Goal: Subscribe to service/newsletter

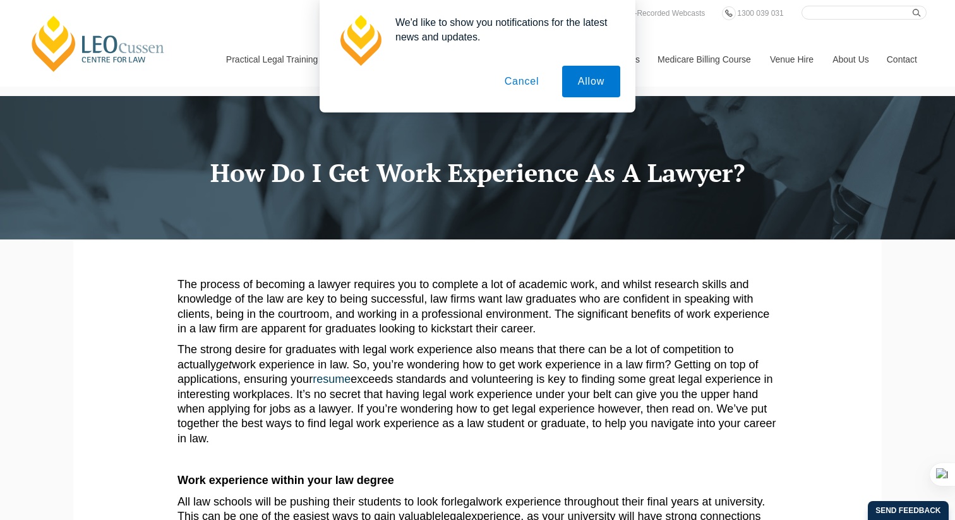
click at [524, 80] on button "Cancel" at bounding box center [522, 82] width 66 height 32
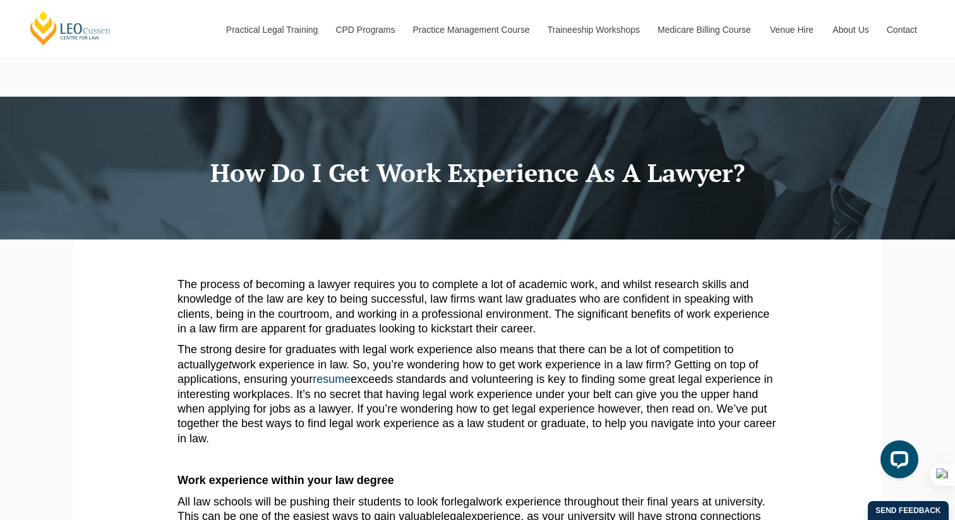
scroll to position [2, 0]
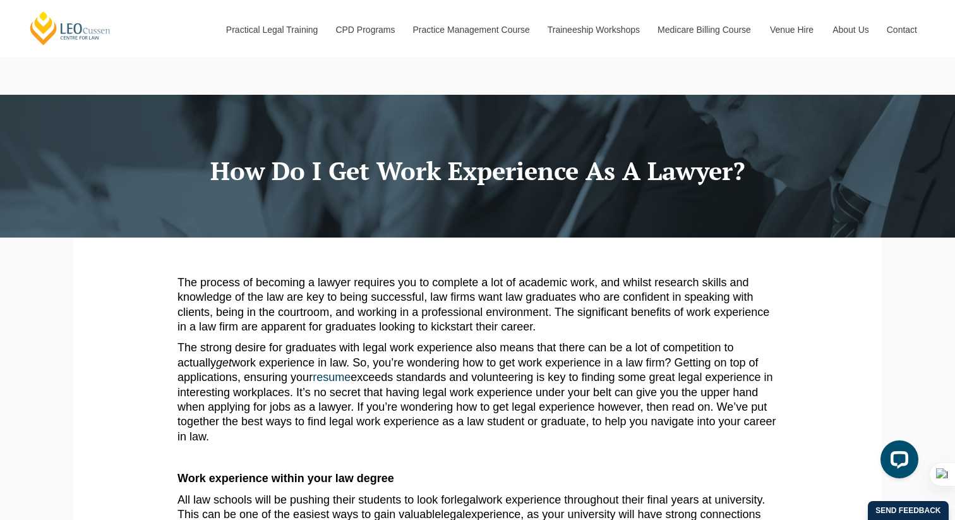
click at [514, 289] on p "The process of becoming a lawyer requires you to complete a lot of academic wor…" at bounding box center [478, 305] width 600 height 59
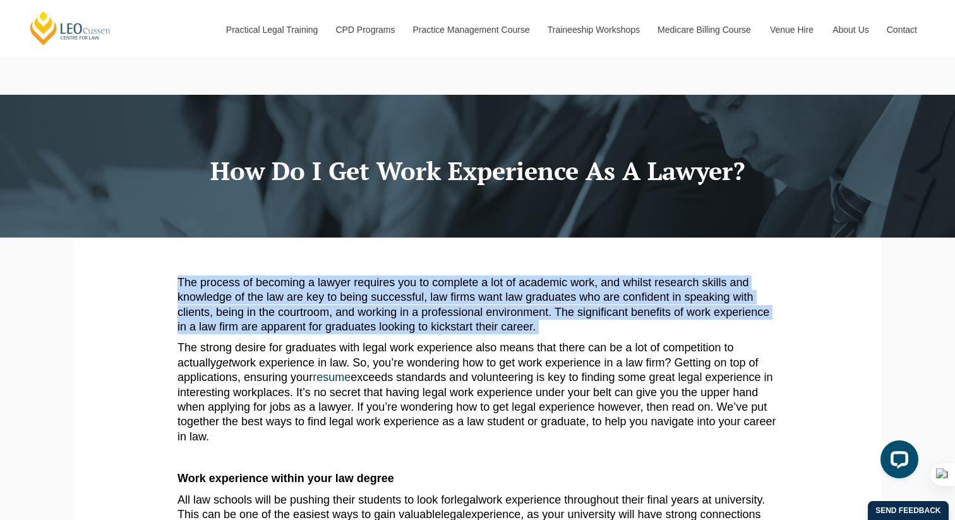
click at [514, 289] on p "The process of becoming a lawyer requires you to complete a lot of academic wor…" at bounding box center [478, 305] width 600 height 59
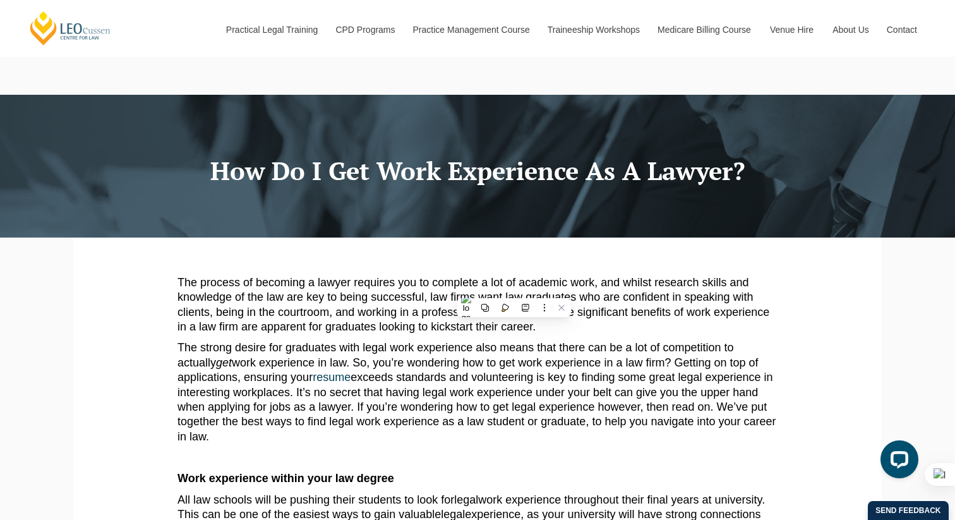
click at [503, 365] on p "The strong desire for graduates with legal work experience also means that ther…" at bounding box center [478, 393] width 600 height 104
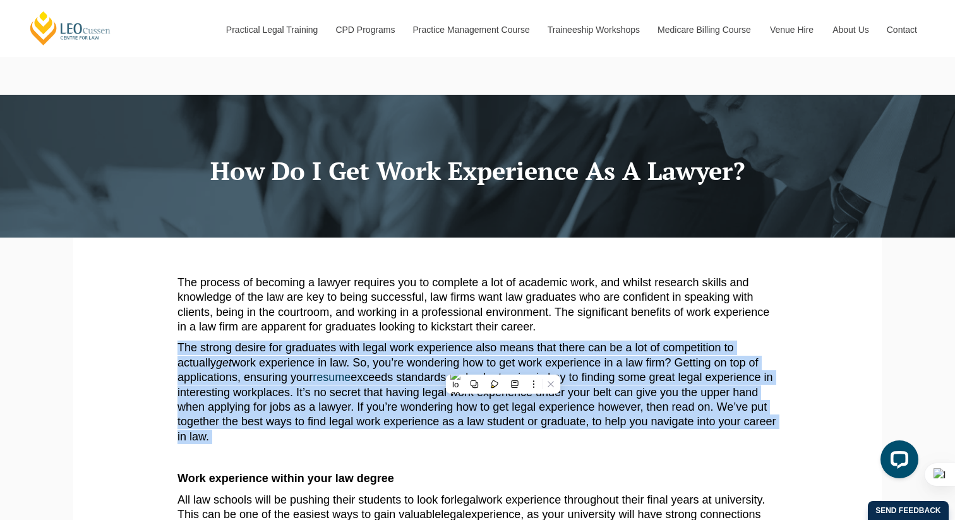
click at [503, 365] on p "The strong desire for graduates with legal work experience also means that ther…" at bounding box center [478, 393] width 600 height 104
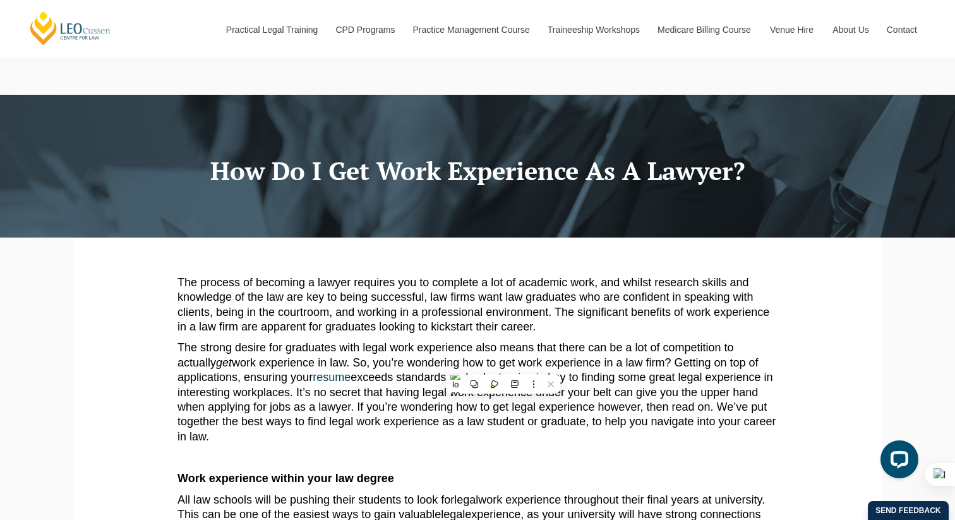
click at [510, 317] on p "The process of becoming a lawyer requires you to complete a lot of academic wor…" at bounding box center [478, 305] width 600 height 59
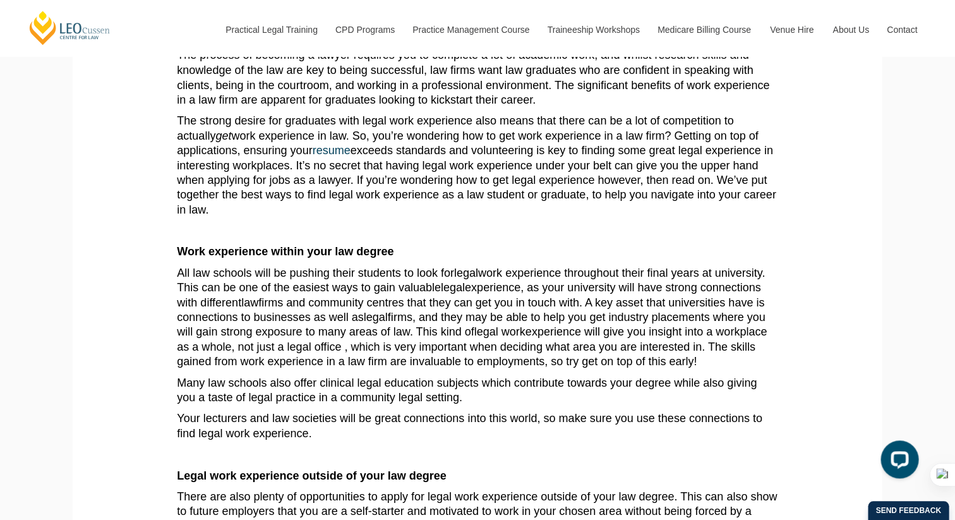
scroll to position [229, 0]
click at [507, 296] on span "firms and community centres that they can get you in touch with. A key asset th…" at bounding box center [471, 309] width 587 height 27
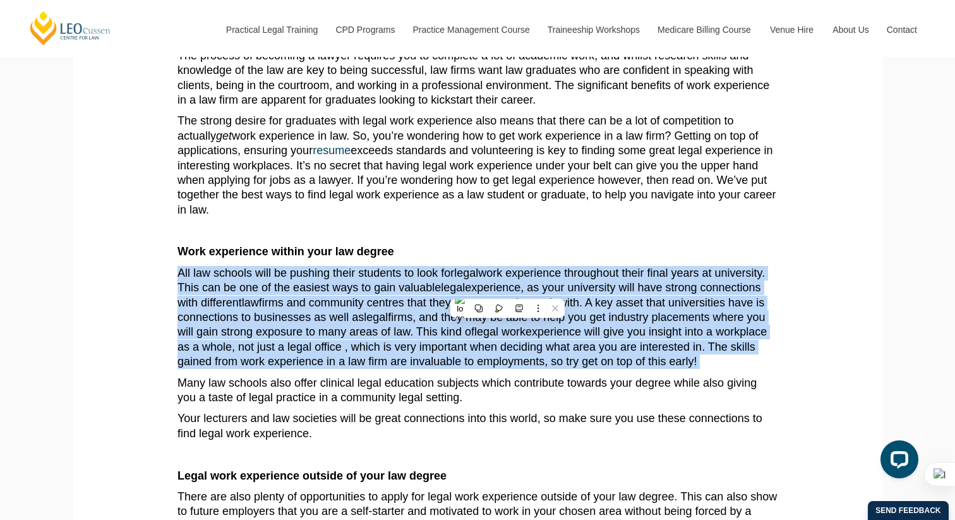
click at [507, 296] on span "firms and community centres that they can get you in touch with. A key asset th…" at bounding box center [471, 309] width 587 height 27
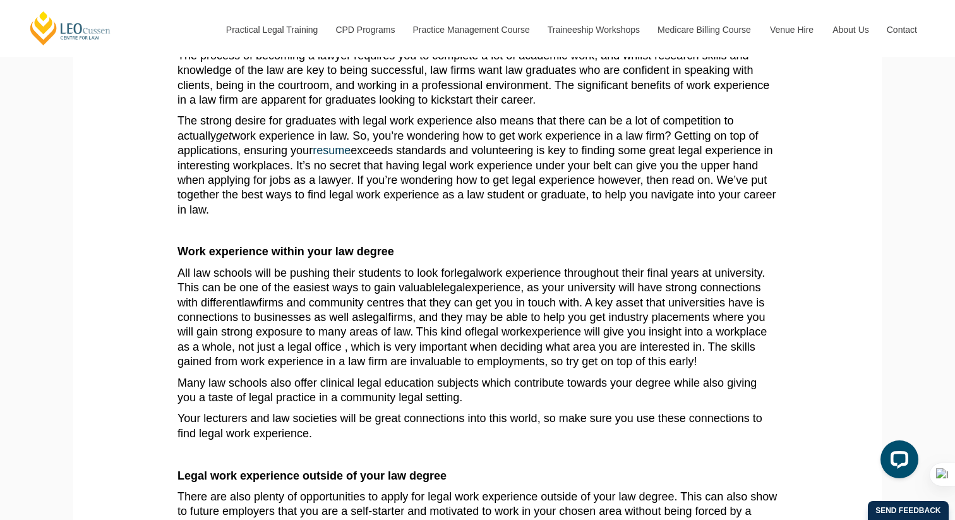
click at [540, 311] on span "firms, and they may be able to help you get industry placements where you will …" at bounding box center [472, 324] width 588 height 27
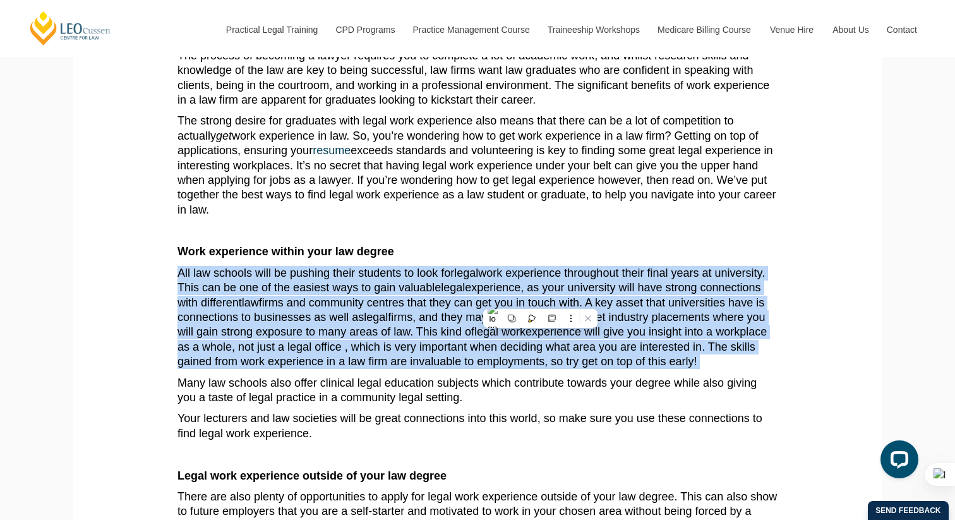
click at [540, 311] on span "firms, and they may be able to help you get industry placements where you will …" at bounding box center [472, 324] width 588 height 27
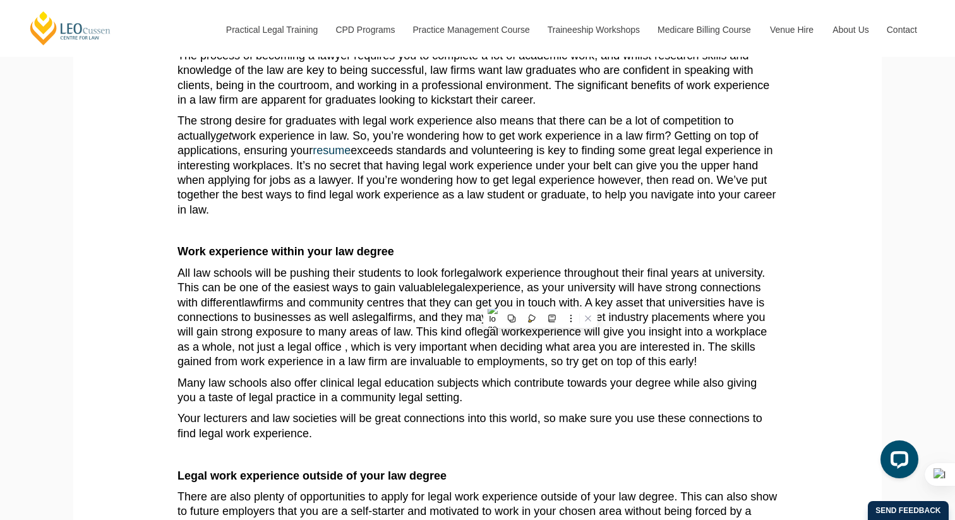
click at [443, 136] on p "The strong desire for graduates with legal work experience also means that ther…" at bounding box center [478, 166] width 600 height 104
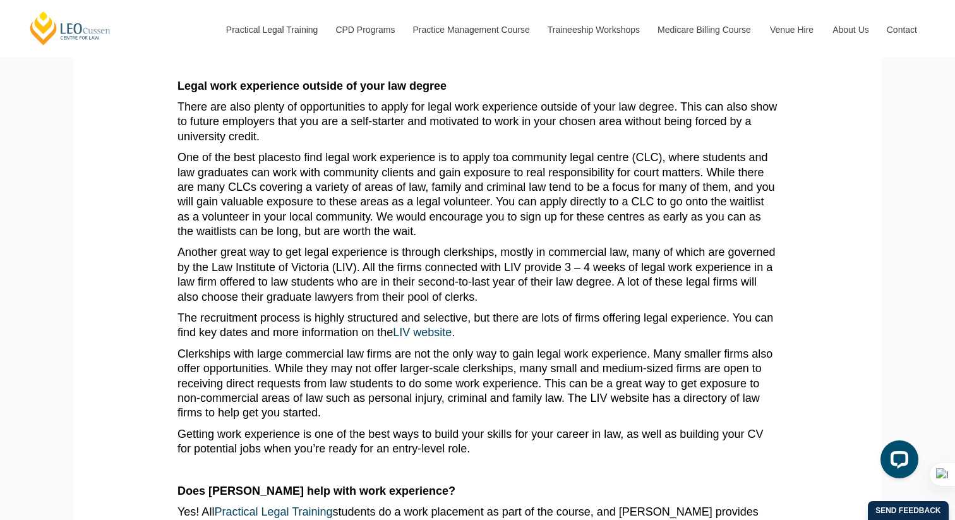
scroll to position [623, 0]
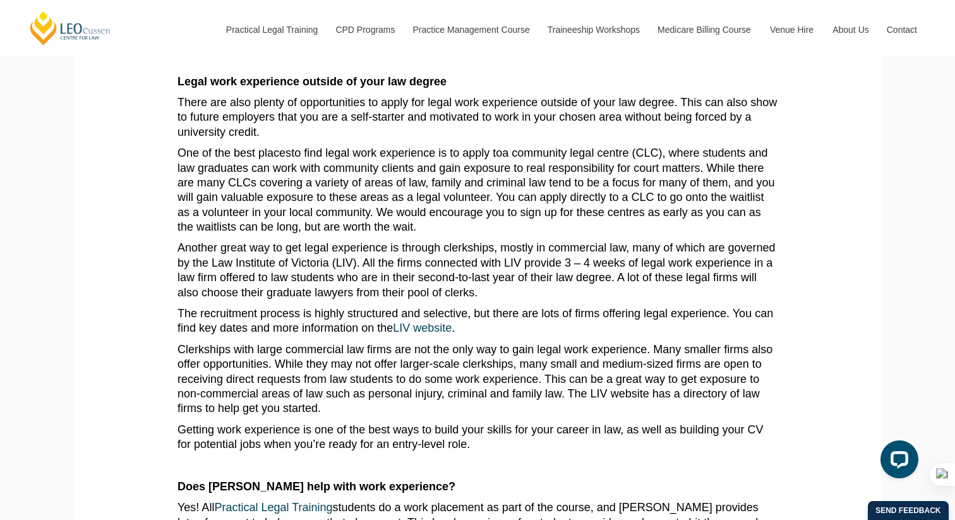
click at [471, 188] on p "One of the best places to find legal work experience is to apply to a community…" at bounding box center [478, 190] width 600 height 88
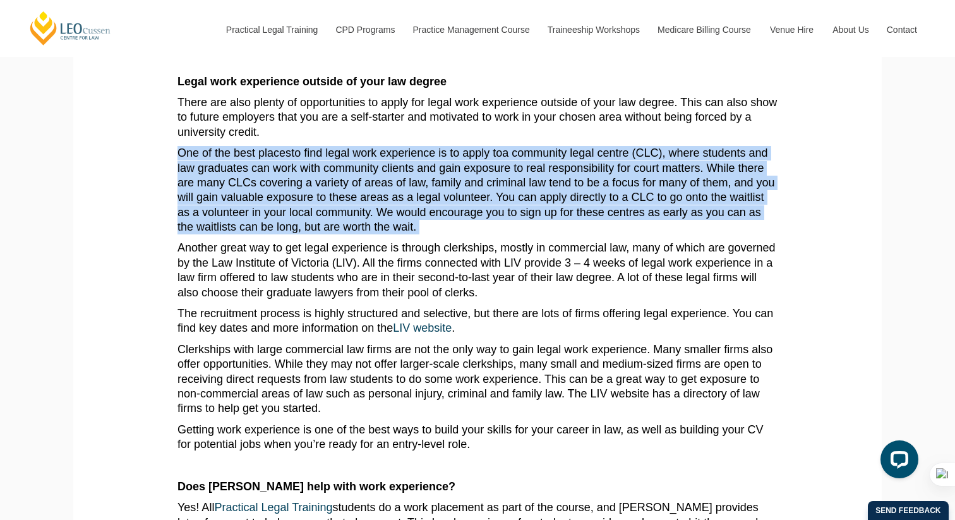
click at [471, 188] on p "One of the best places to find legal work experience is to apply to a community…" at bounding box center [478, 190] width 600 height 88
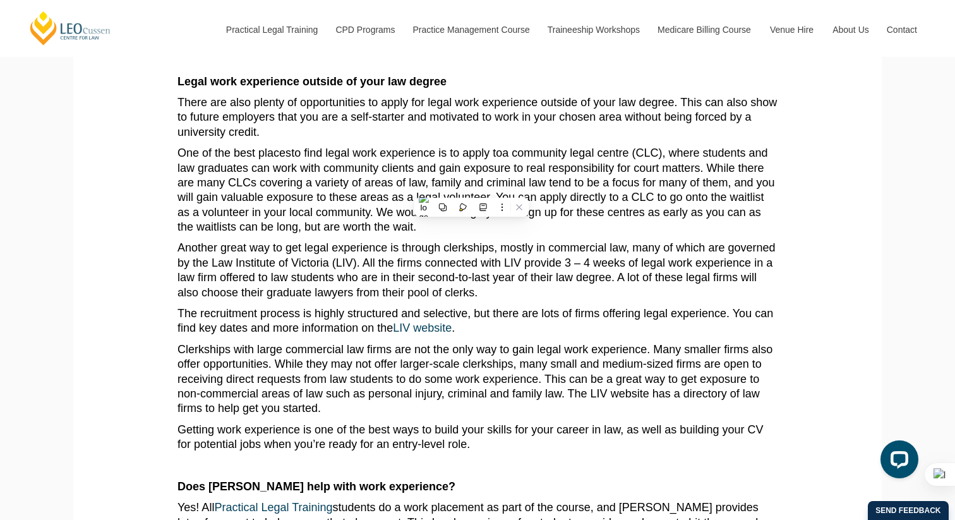
click at [393, 107] on p "There are also plenty of opportunities to apply for legal work experience outsi…" at bounding box center [478, 117] width 600 height 44
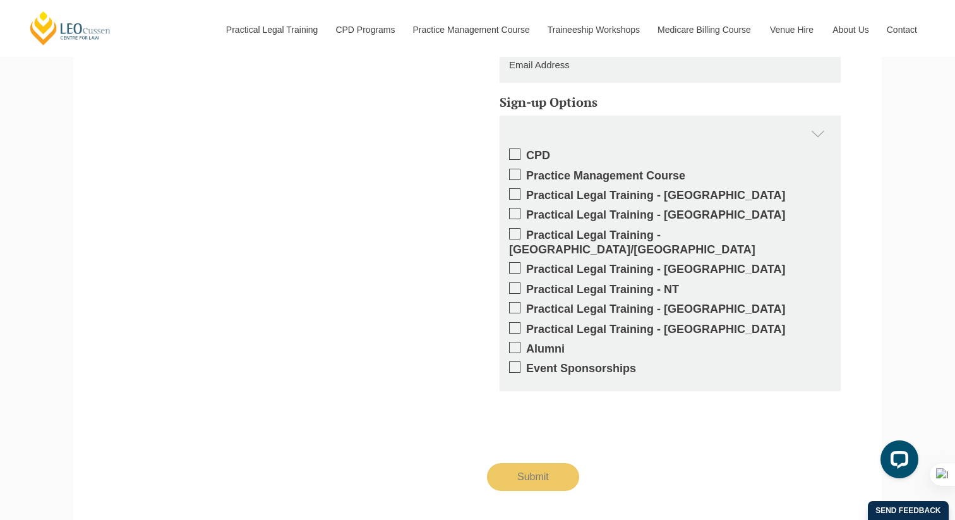
scroll to position [1712, 0]
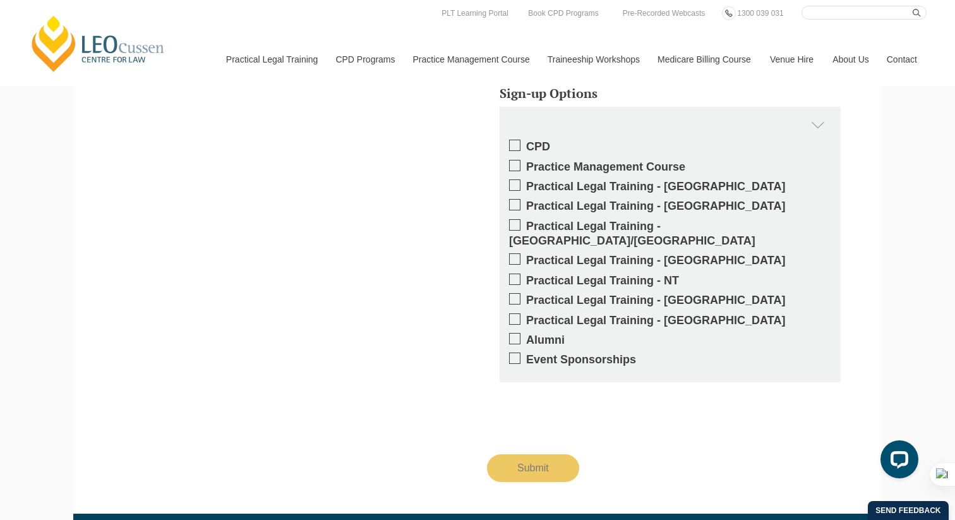
click at [696, 219] on label "Practical Legal Training - [GEOGRAPHIC_DATA]/[GEOGRAPHIC_DATA]" at bounding box center [670, 234] width 322 height 30
click at [526, 222] on input "Practical Legal Training - [GEOGRAPHIC_DATA]/[GEOGRAPHIC_DATA]" at bounding box center [526, 222] width 0 height 0
click at [538, 454] on input "Submit" at bounding box center [533, 468] width 92 height 28
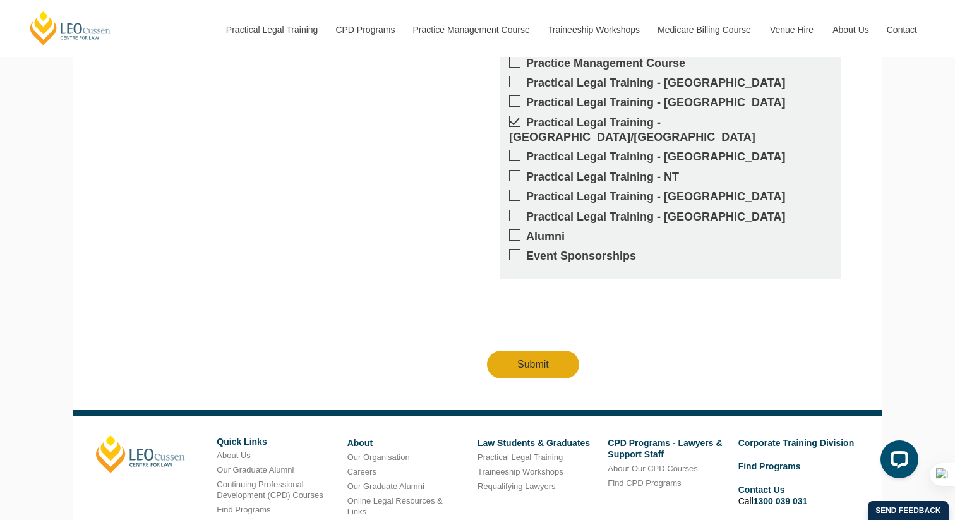
scroll to position [1918, 0]
